Goal: Task Accomplishment & Management: Manage account settings

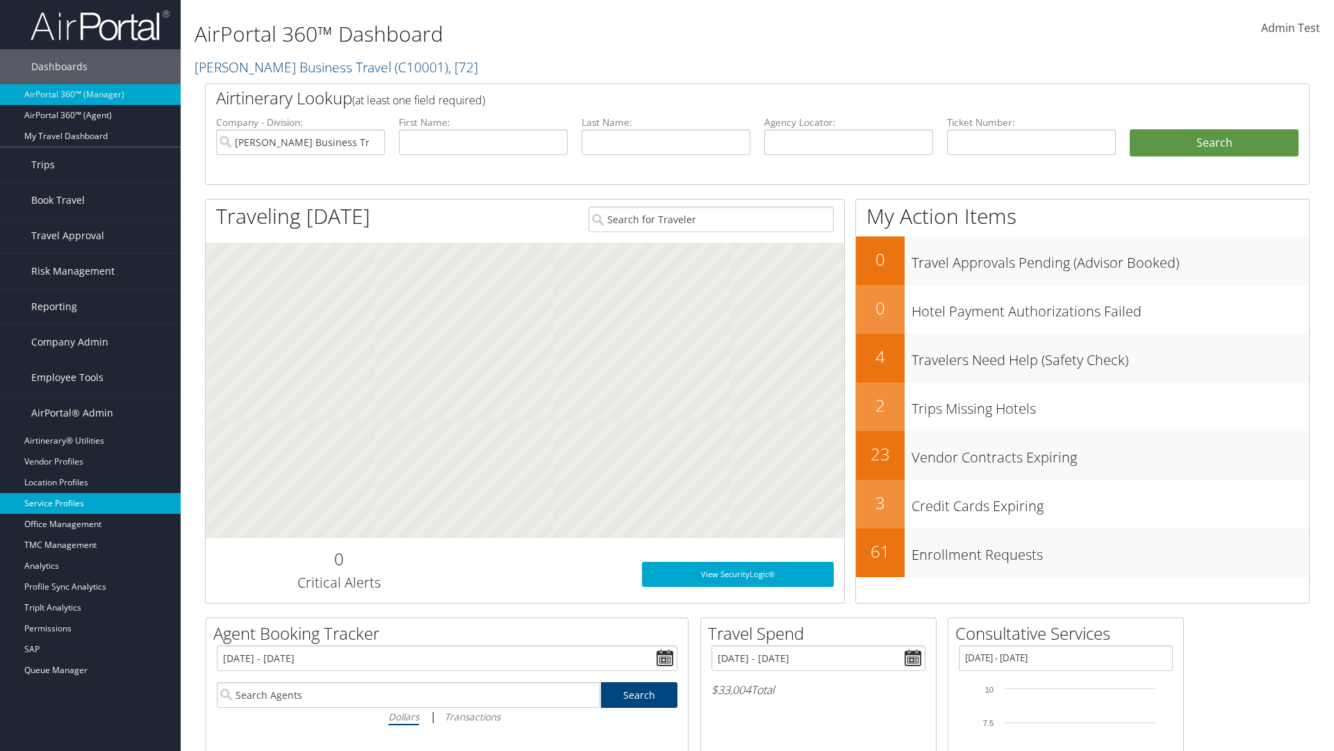
click at [90, 503] on link "Service Profiles" at bounding box center [90, 503] width 181 height 21
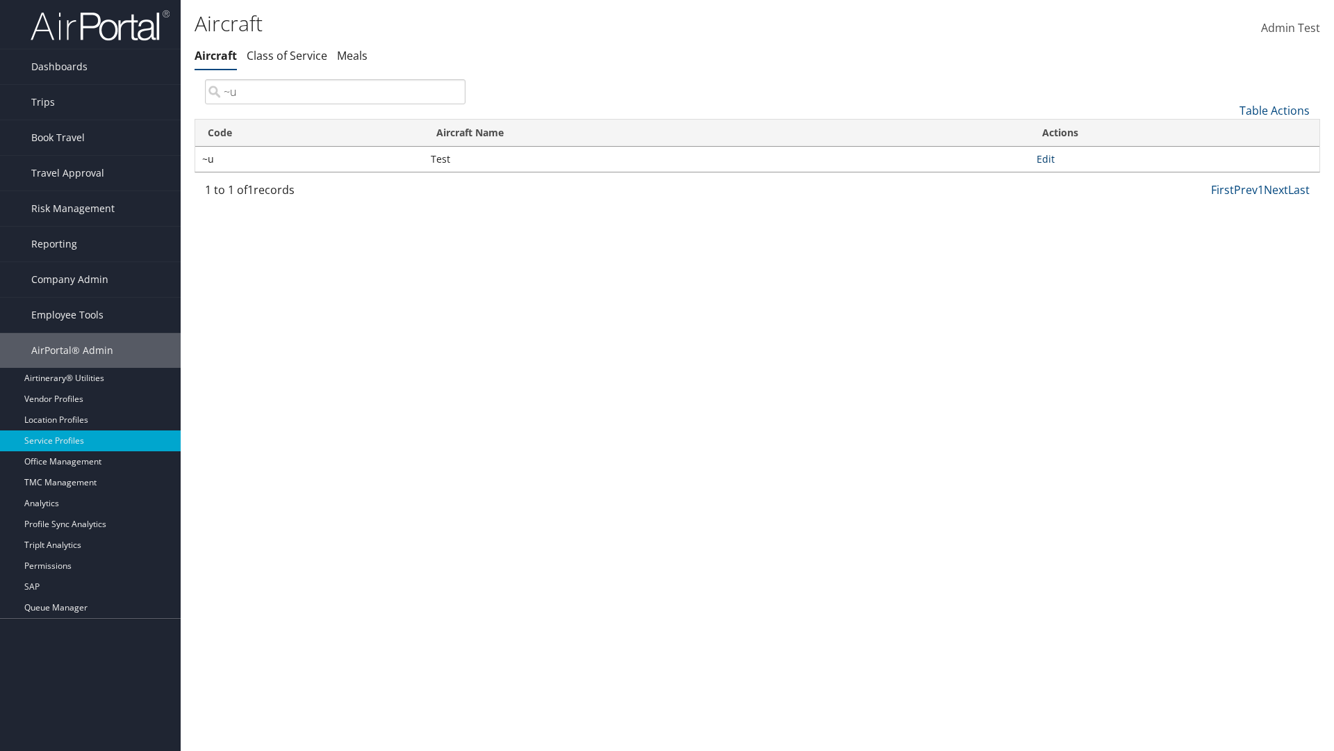
type input "~u"
click at [1046, 158] on link "Edit" at bounding box center [1046, 158] width 18 height 13
